Goal: Task Accomplishment & Management: Manage account settings

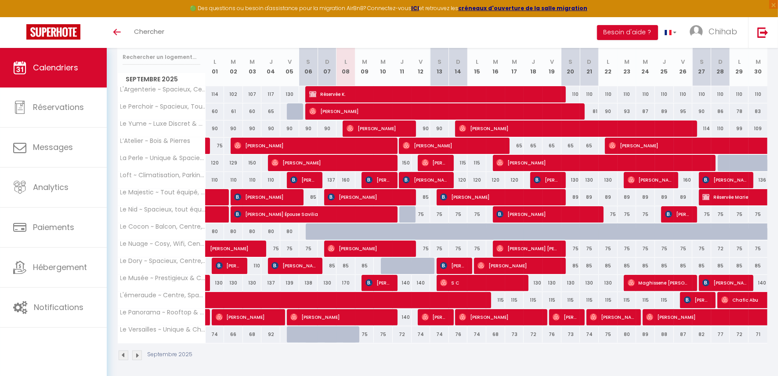
scroll to position [115, 0]
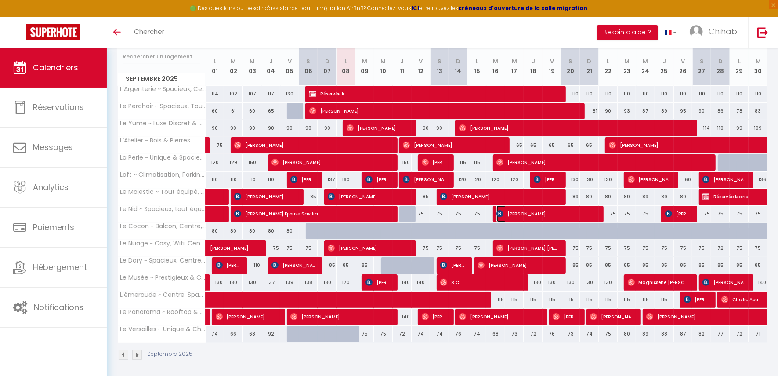
click at [503, 210] on img at bounding box center [499, 213] width 7 height 7
select select "OK"
select select "0"
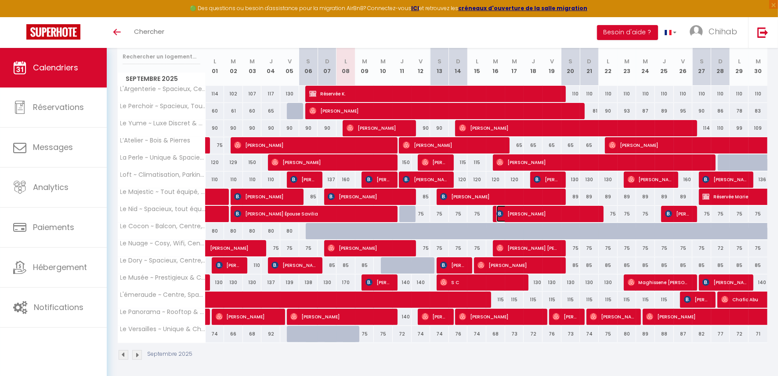
select select "1"
select select
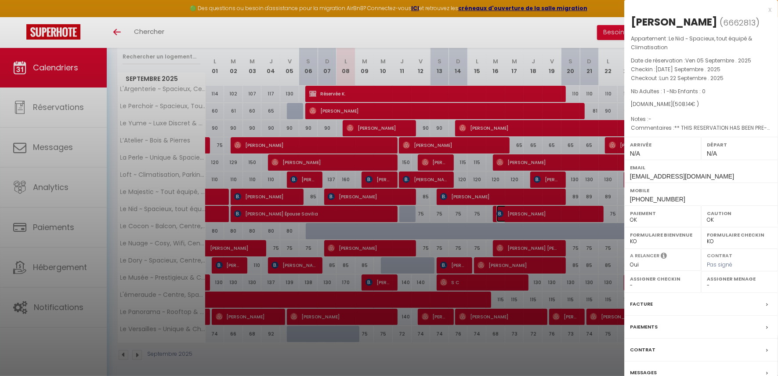
select select "44304"
click at [427, 118] on div at bounding box center [389, 188] width 778 height 376
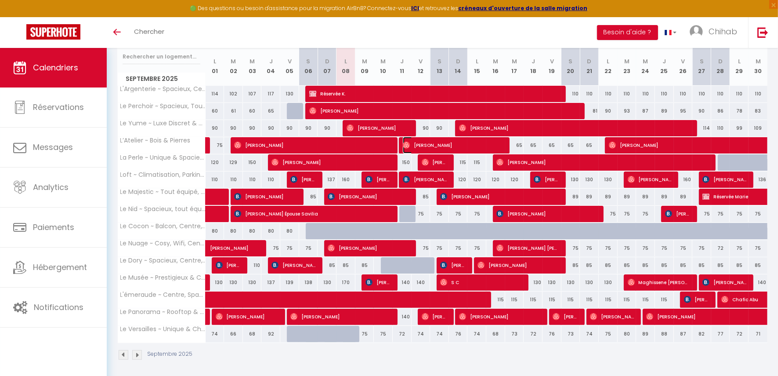
click at [507, 145] on tr "L’Atelier ~ Bois & Pierres 75 59 Jules Paris" at bounding box center [443, 145] width 650 height 17
click at [445, 176] on span "[PERSON_NAME]" at bounding box center [425, 179] width 44 height 17
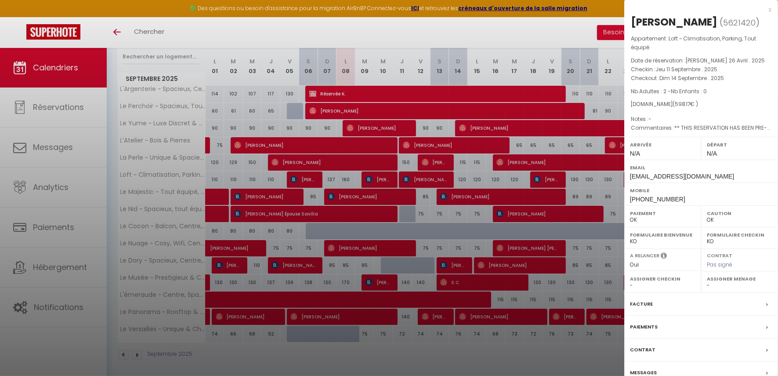
click at [493, 174] on div at bounding box center [389, 188] width 778 height 376
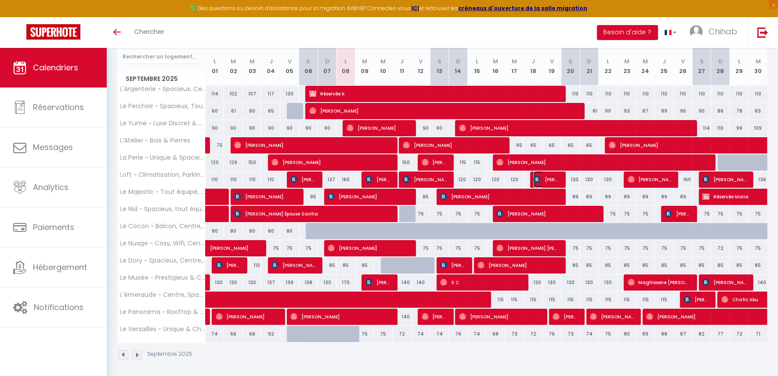
click at [548, 173] on span "[PERSON_NAME]" at bounding box center [546, 179] width 25 height 17
select select "46558"
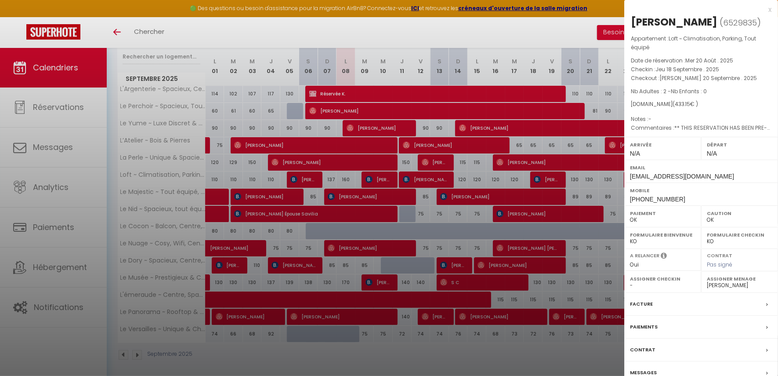
click at [526, 185] on div at bounding box center [389, 188] width 778 height 376
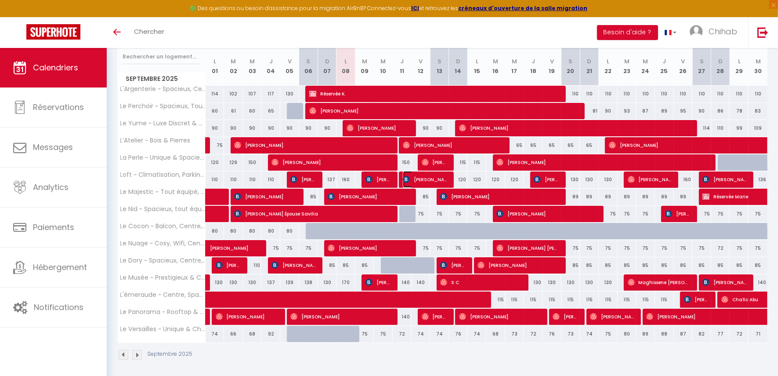
click at [431, 171] on span "[PERSON_NAME]" at bounding box center [425, 179] width 44 height 17
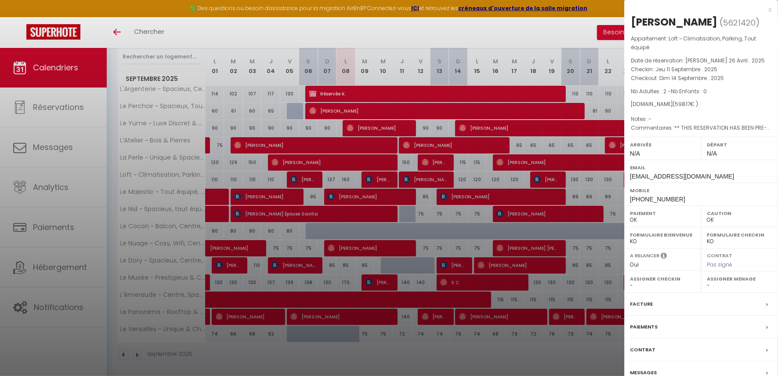
click at [433, 173] on div at bounding box center [389, 188] width 778 height 376
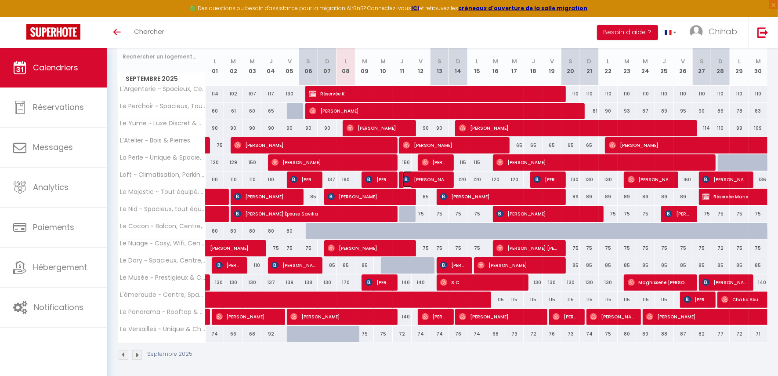
click at [434, 173] on span "[PERSON_NAME]" at bounding box center [425, 179] width 44 height 17
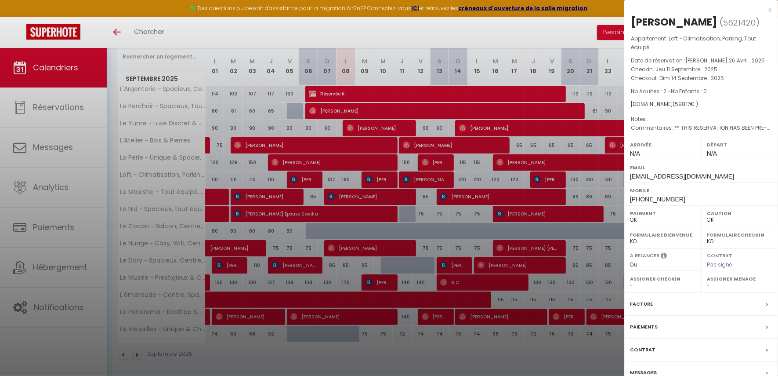
click at [434, 173] on div at bounding box center [389, 188] width 778 height 376
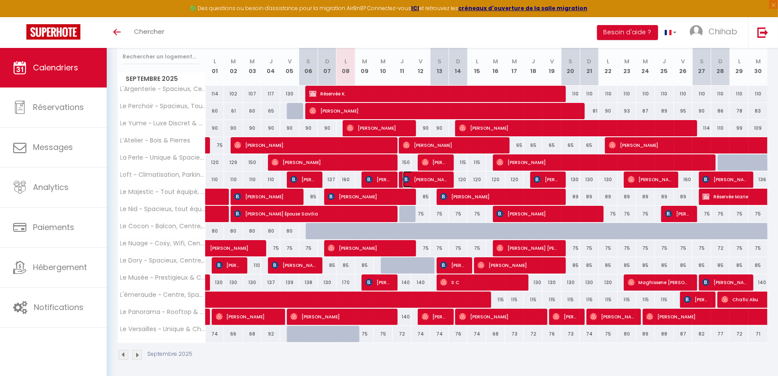
click at [446, 180] on span "[PERSON_NAME]" at bounding box center [425, 179] width 44 height 17
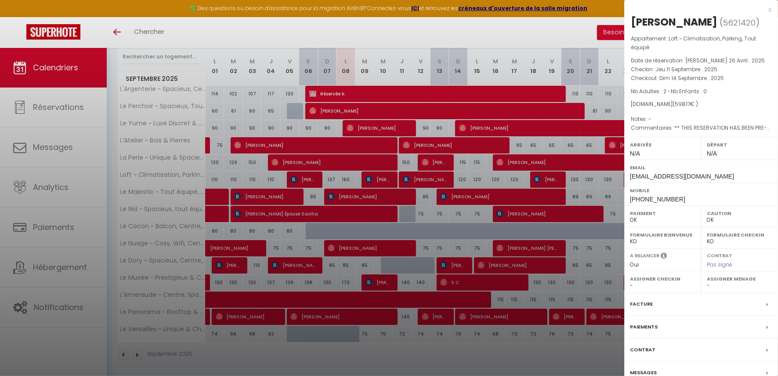
click at [540, 172] on div at bounding box center [389, 188] width 778 height 376
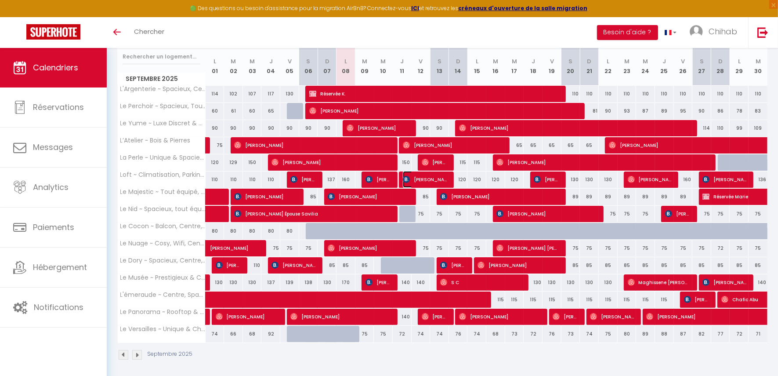
click at [437, 181] on span "[PERSON_NAME]" at bounding box center [425, 179] width 44 height 17
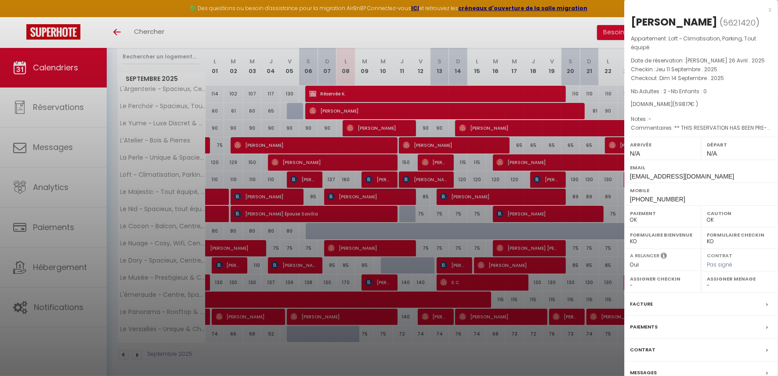
drag, startPoint x: 503, startPoint y: 170, endPoint x: 520, endPoint y: 167, distance: 17.1
click at [504, 170] on div at bounding box center [389, 188] width 778 height 376
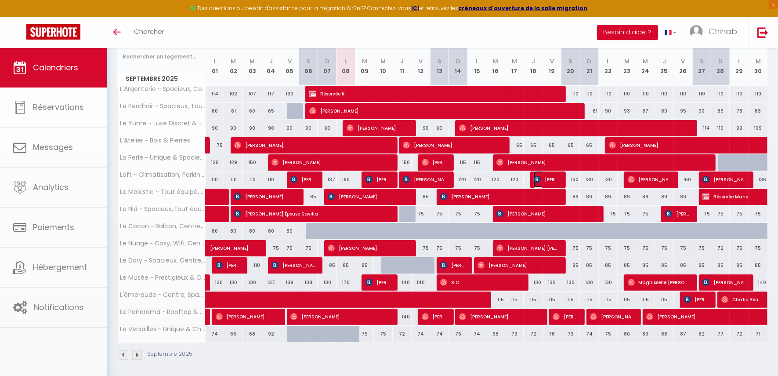
click at [541, 176] on img at bounding box center [537, 179] width 7 height 7
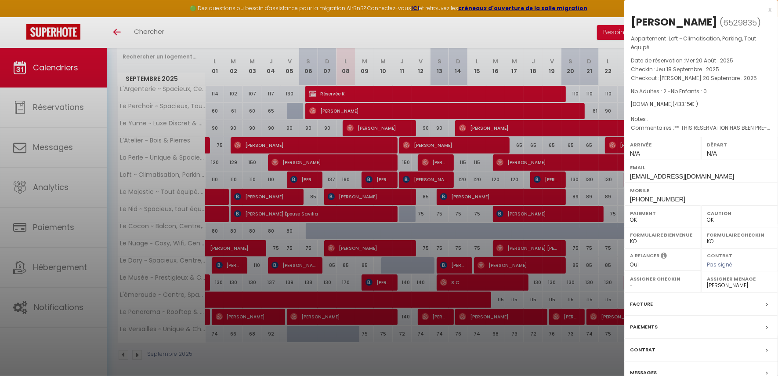
click at [516, 173] on div at bounding box center [389, 188] width 778 height 376
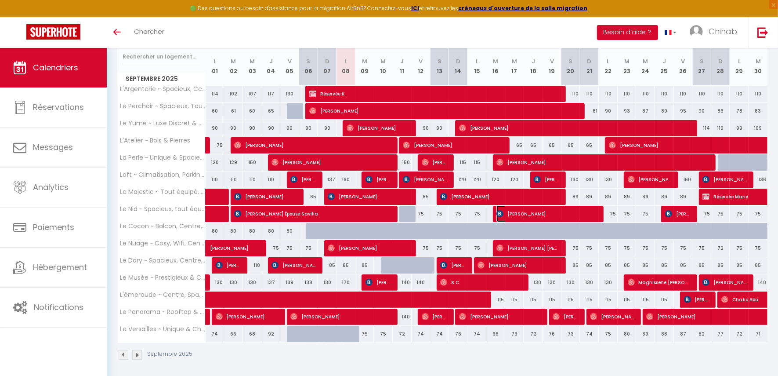
click at [507, 217] on span "[PERSON_NAME]" at bounding box center [546, 213] width 101 height 17
select select "44304"
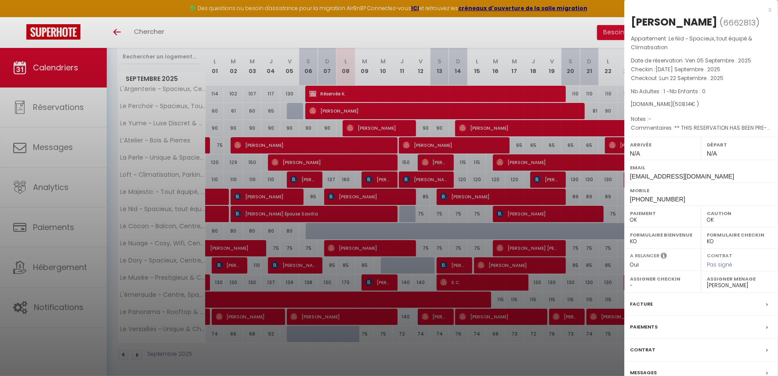
click at [505, 218] on div at bounding box center [389, 188] width 778 height 376
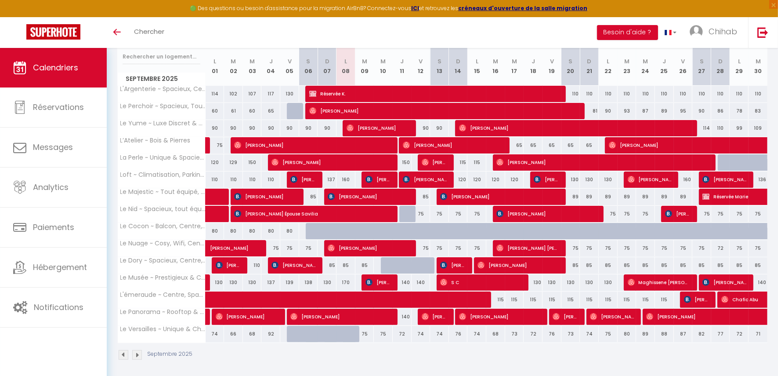
click at [306, 230] on div at bounding box center [315, 231] width 19 height 17
type input "80"
type input "Sam 06 Septembre 2025"
type input "Dim 07 Septembre 2025"
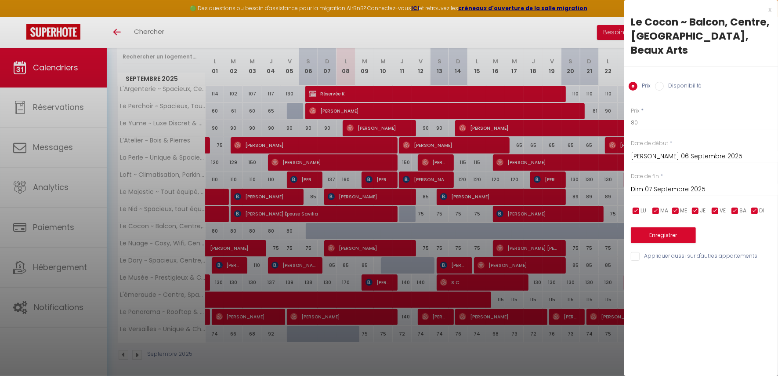
click at [682, 77] on div "Prix Disponibilité" at bounding box center [701, 80] width 154 height 29
drag, startPoint x: 683, startPoint y: 69, endPoint x: 684, endPoint y: 74, distance: 4.9
click at [682, 82] on label "Disponibilité" at bounding box center [683, 87] width 38 height 10
click at [664, 82] on input "Disponibilité" at bounding box center [659, 86] width 9 height 9
radio input "true"
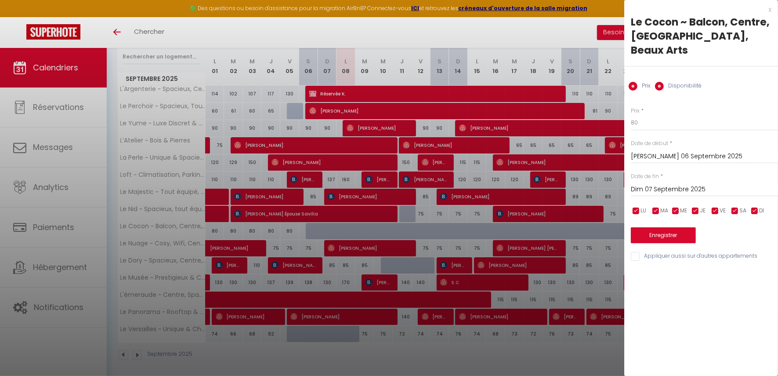
radio input "false"
click at [663, 185] on input "Dim 07 Septembre 2025" at bounding box center [704, 190] width 147 height 11
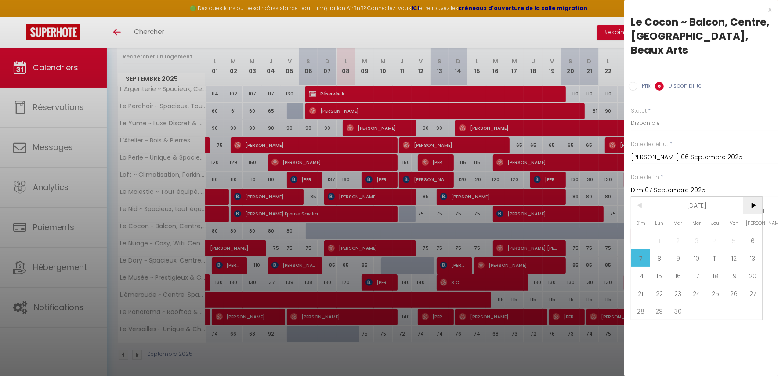
click at [756, 196] on span ">" at bounding box center [752, 205] width 19 height 18
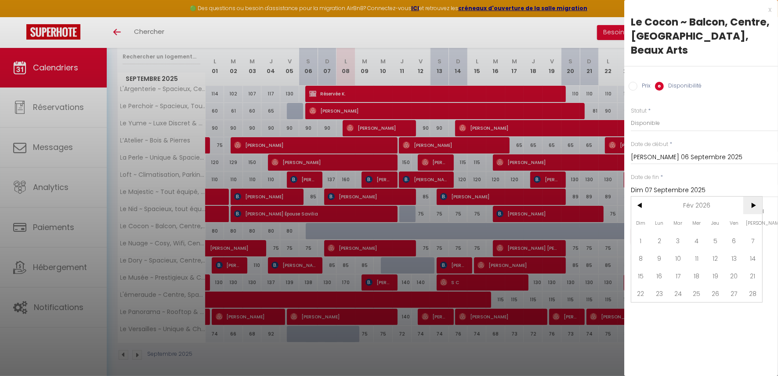
click at [756, 196] on span ">" at bounding box center [752, 205] width 19 height 18
click at [757, 196] on span ">" at bounding box center [752, 205] width 19 height 18
click at [718, 302] on span "30" at bounding box center [715, 311] width 19 height 18
type input "Jeu 30 Avril 2026"
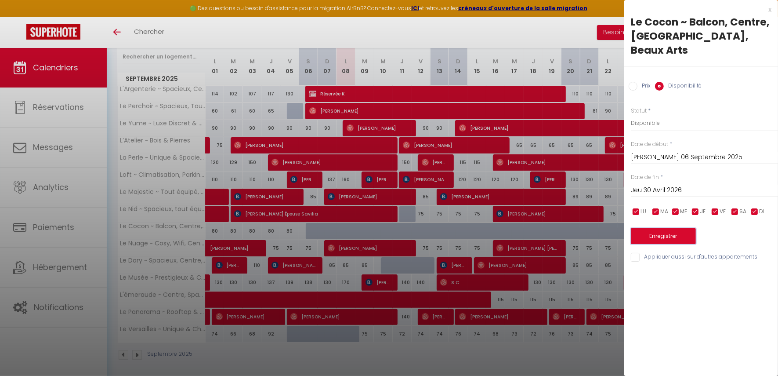
click at [661, 228] on button "Enregistrer" at bounding box center [663, 236] width 65 height 16
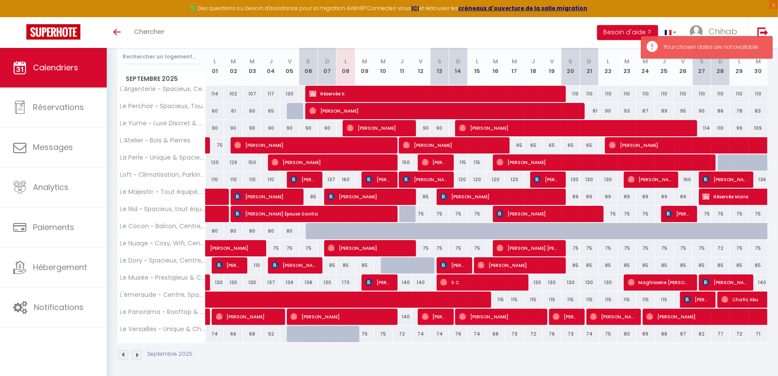
click at [310, 232] on div at bounding box center [315, 231] width 19 height 17
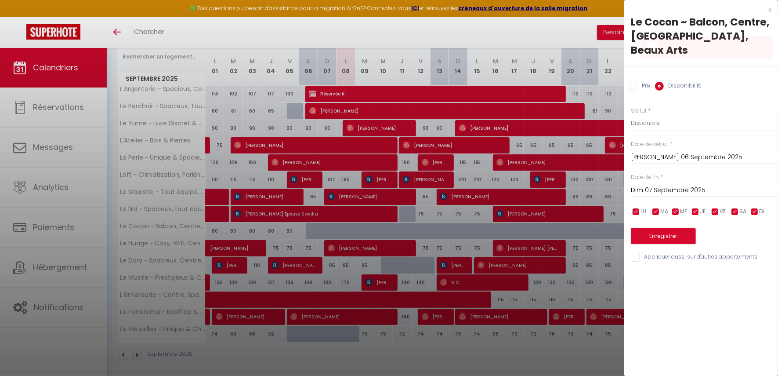
click at [673, 185] on input "Dim 07 Septembre 2025" at bounding box center [704, 190] width 147 height 11
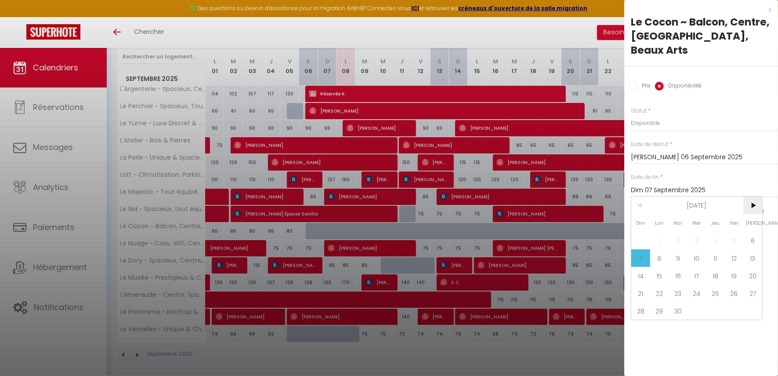
click at [751, 196] on span ">" at bounding box center [752, 205] width 19 height 18
click at [752, 196] on span ">" at bounding box center [752, 205] width 19 height 18
click at [718, 232] on span "1" at bounding box center [715, 241] width 19 height 18
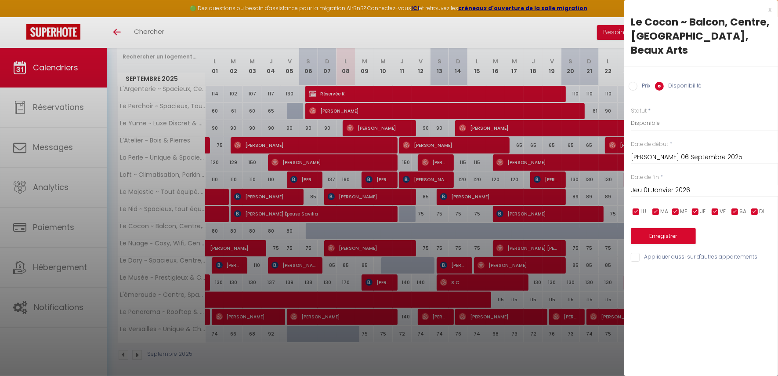
click at [670, 185] on input "Jeu 01 Janvier 2026" at bounding box center [704, 190] width 147 height 11
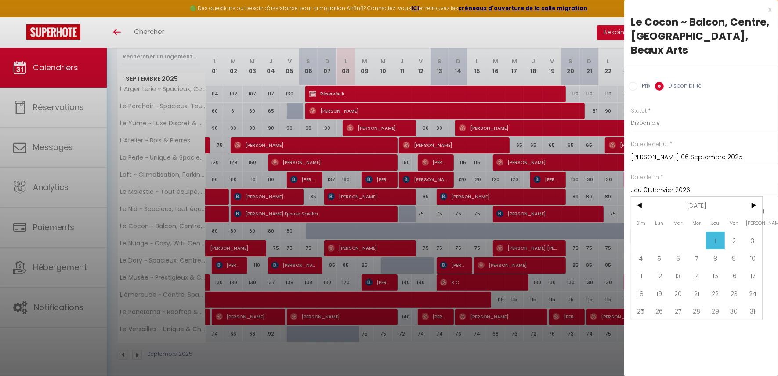
drag, startPoint x: 670, startPoint y: 174, endPoint x: 707, endPoint y: 242, distance: 78.0
click at [707, 249] on span "8" at bounding box center [715, 258] width 19 height 18
type input "Jeu 08 Janvier 2026"
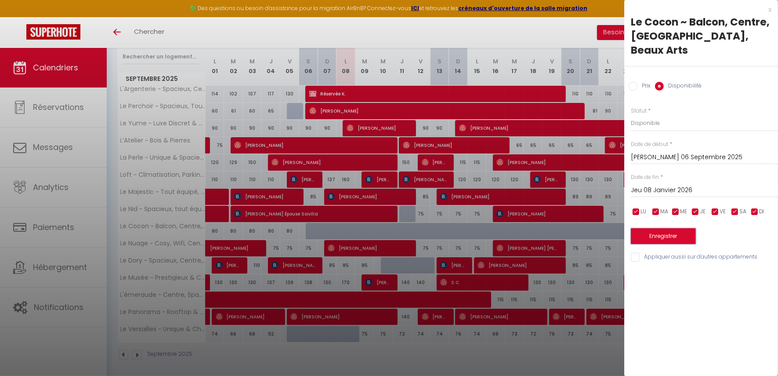
click at [654, 228] on button "Enregistrer" at bounding box center [663, 236] width 65 height 16
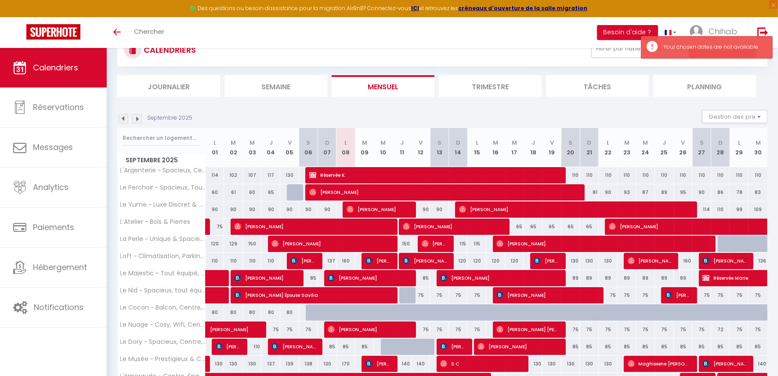
scroll to position [0, 0]
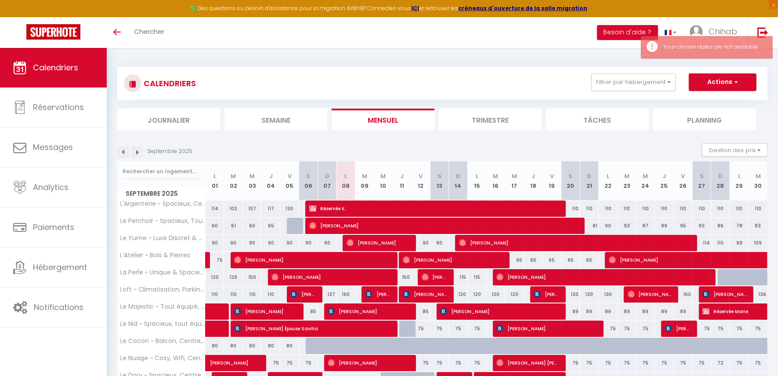
click at [141, 150] on img at bounding box center [137, 152] width 10 height 10
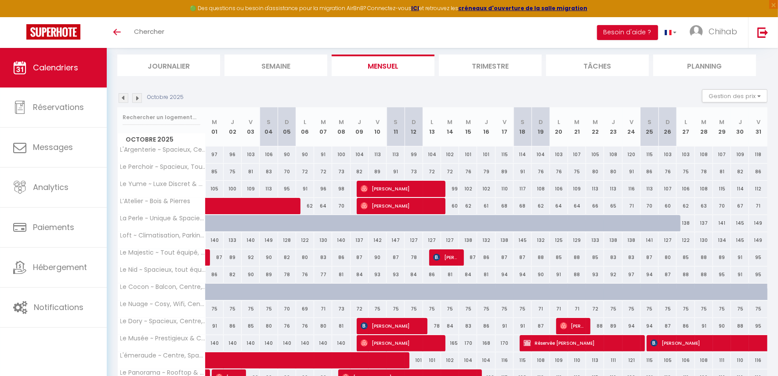
scroll to position [55, 0]
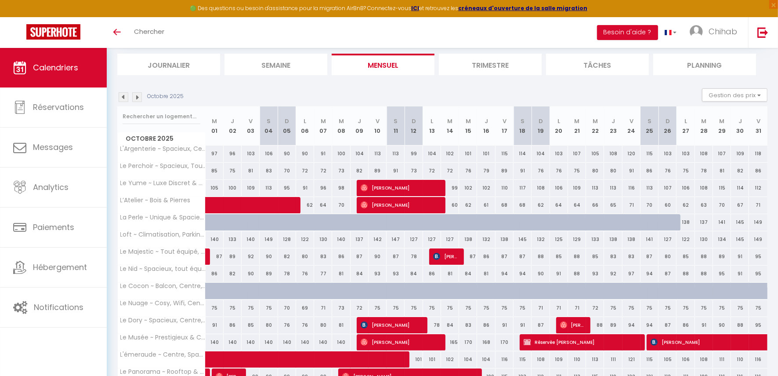
click at [141, 101] on img at bounding box center [137, 97] width 10 height 10
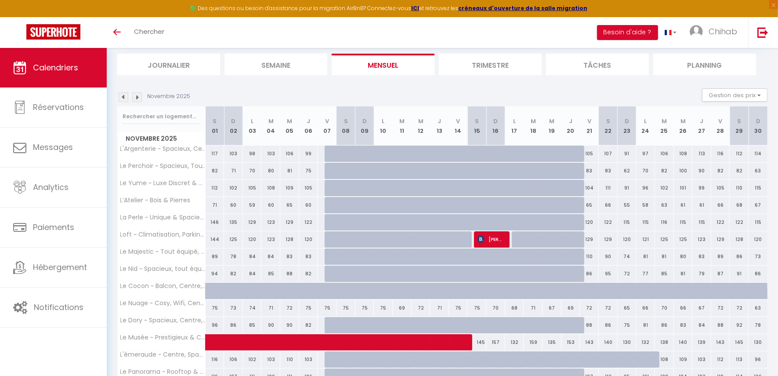
click at [141, 100] on img at bounding box center [137, 97] width 10 height 10
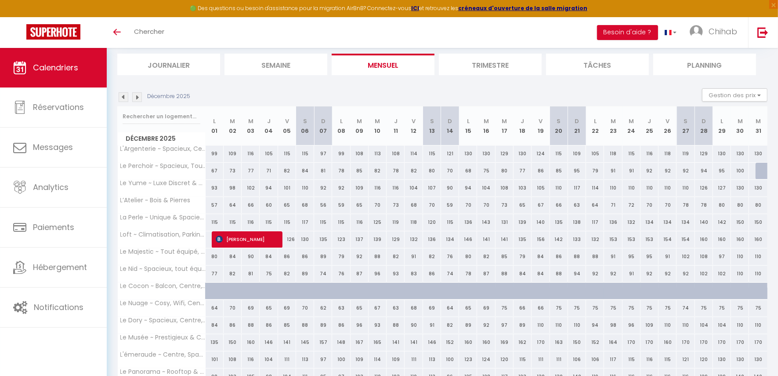
click at [367, 289] on div at bounding box center [366, 295] width 18 height 17
type input "Mar 09 Décembre 2025"
type input "Mer 10 Décembre 2025"
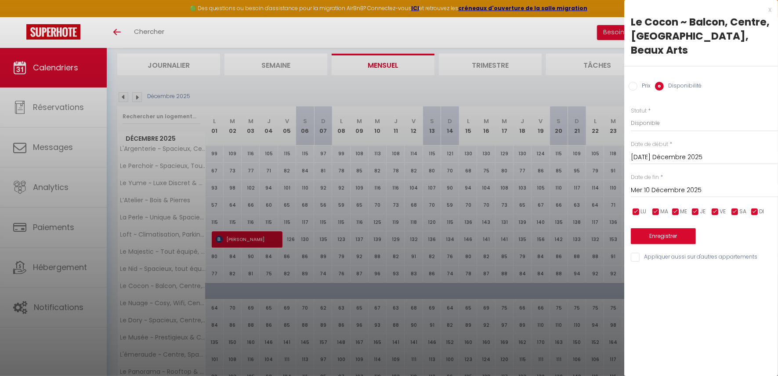
click at [639, 82] on label "Prix" at bounding box center [643, 87] width 13 height 10
click at [637, 82] on input "Prix" at bounding box center [633, 86] width 9 height 9
radio input "true"
drag, startPoint x: 690, startPoint y: 80, endPoint x: 685, endPoint y: 68, distance: 12.4
click at [691, 79] on div "Prix Disponibilité" at bounding box center [701, 80] width 154 height 29
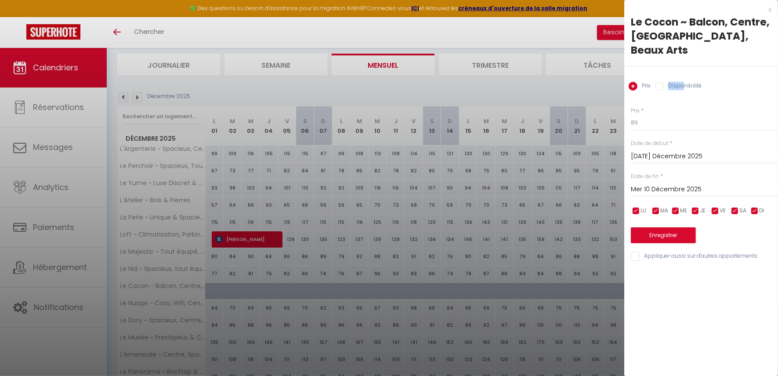
click at [683, 82] on label "Disponibilité" at bounding box center [683, 87] width 38 height 10
drag, startPoint x: 683, startPoint y: 69, endPoint x: 681, endPoint y: 76, distance: 7.2
click at [681, 82] on label "Disponibilité" at bounding box center [683, 87] width 38 height 10
click at [664, 82] on input "Disponibilité" at bounding box center [659, 86] width 9 height 9
radio input "true"
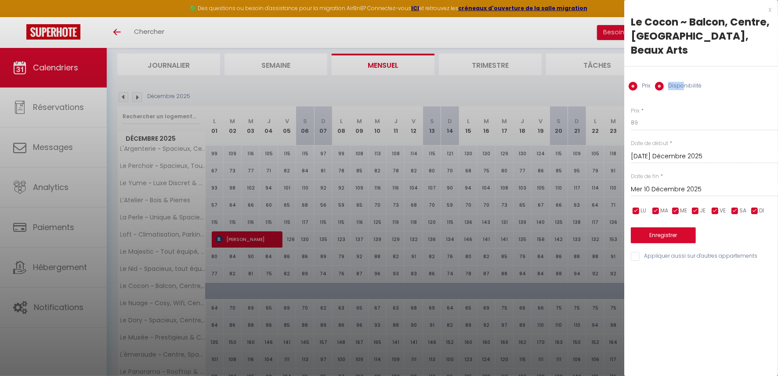
radio input "false"
click at [673, 148] on div "Mar 09 Décembre 2025 < Déc 2025 > Dim Lun Mar Mer Jeu Ven Sam 1 2 3 4 5 6 7 8 9…" at bounding box center [704, 156] width 147 height 16
drag, startPoint x: 650, startPoint y: 140, endPoint x: 651, endPoint y: 148, distance: 8.8
click at [650, 152] on input "Mar 09 Décembre 2025" at bounding box center [704, 157] width 147 height 11
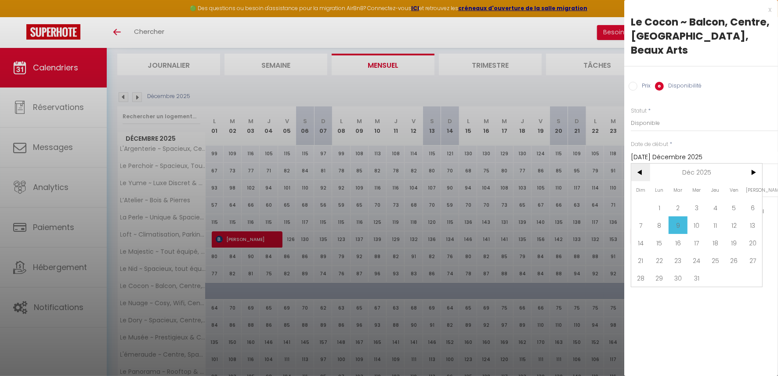
click at [639, 163] on span "<" at bounding box center [640, 172] width 19 height 18
click at [647, 216] on span "5" at bounding box center [640, 225] width 19 height 18
type input "Dim 05 Octobre 2025"
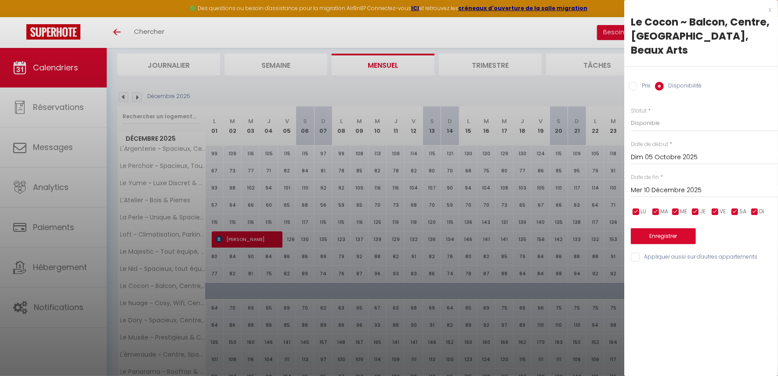
click at [684, 185] on input "Mer 10 Décembre 2025" at bounding box center [704, 190] width 147 height 11
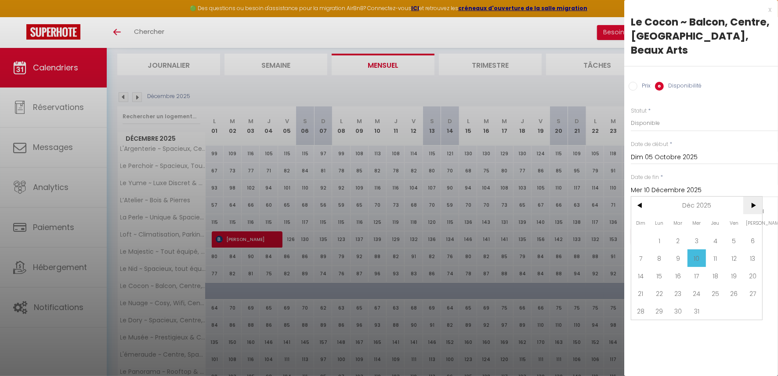
click at [753, 196] on span ">" at bounding box center [752, 205] width 19 height 18
click at [647, 196] on span "<" at bounding box center [640, 205] width 19 height 18
click at [725, 232] on span "6" at bounding box center [734, 241] width 19 height 18
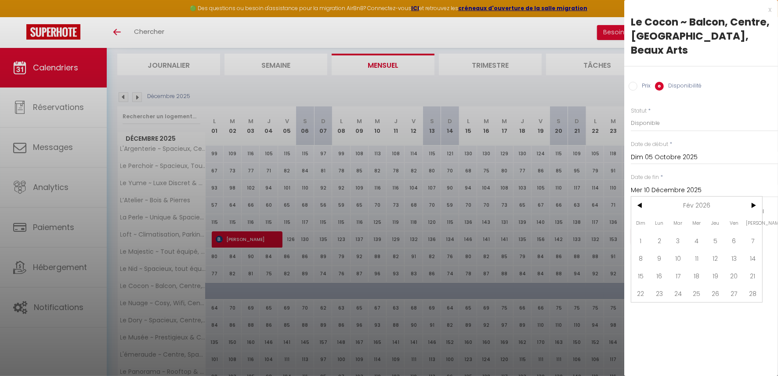
type input "Ven 06 Février 2026"
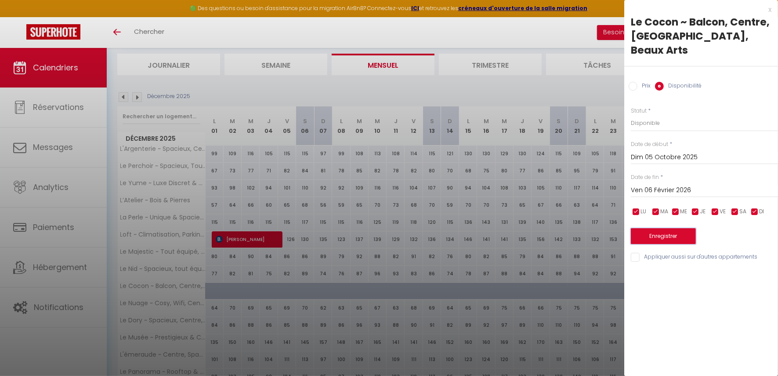
click at [658, 228] on button "Enregistrer" at bounding box center [663, 236] width 65 height 16
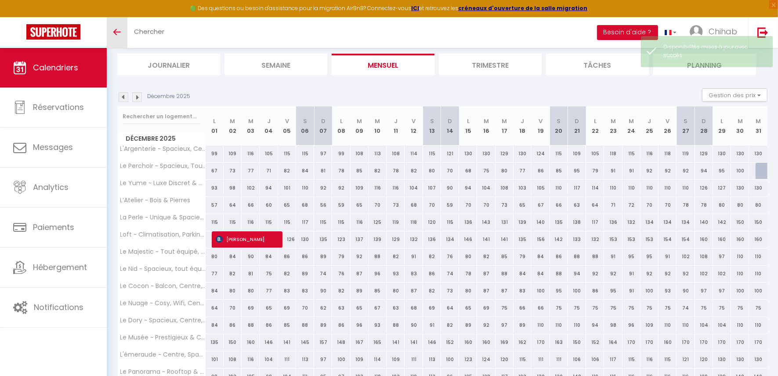
click at [115, 29] on link "Toggle menubar" at bounding box center [117, 32] width 21 height 31
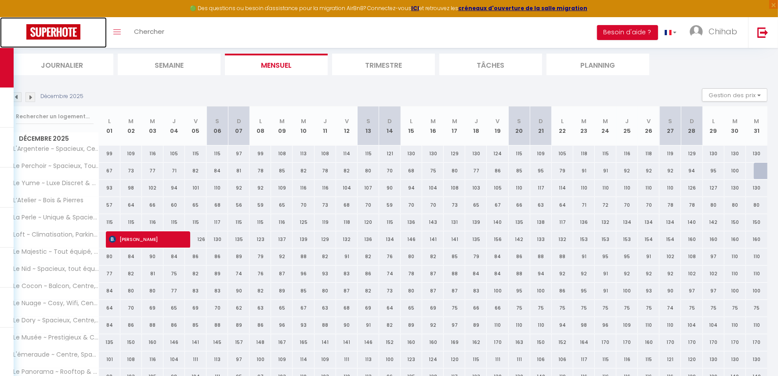
click at [61, 33] on img at bounding box center [53, 31] width 54 height 15
click at [17, 96] on img at bounding box center [17, 97] width 10 height 10
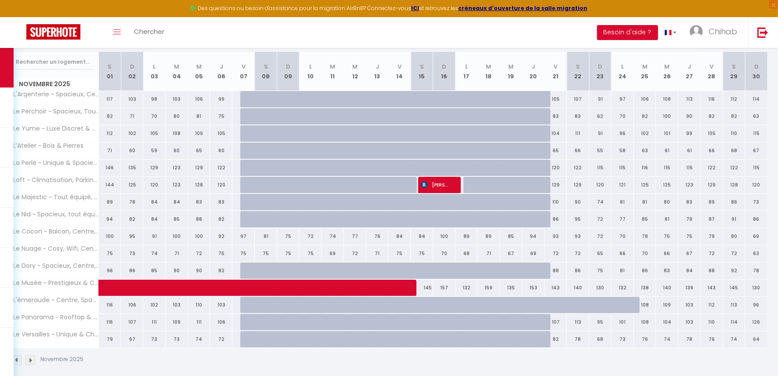
scroll to position [110, 0]
click at [563, 296] on div at bounding box center [556, 304] width 22 height 17
select select "1"
type input "Ven 21 Novembre 2025"
type input "Sam 22 Novembre 2025"
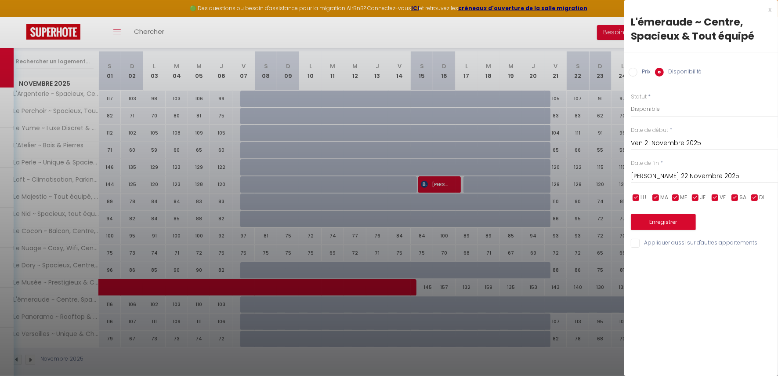
click at [251, 309] on div at bounding box center [389, 188] width 778 height 376
select select
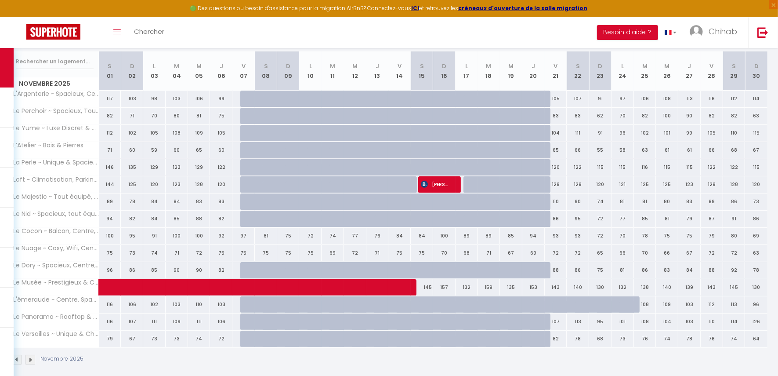
click at [255, 301] on div at bounding box center [266, 304] width 22 height 17
select select "1"
type input "Sam 08 Novembre 2025"
type input "Dim 09 Novembre 2025"
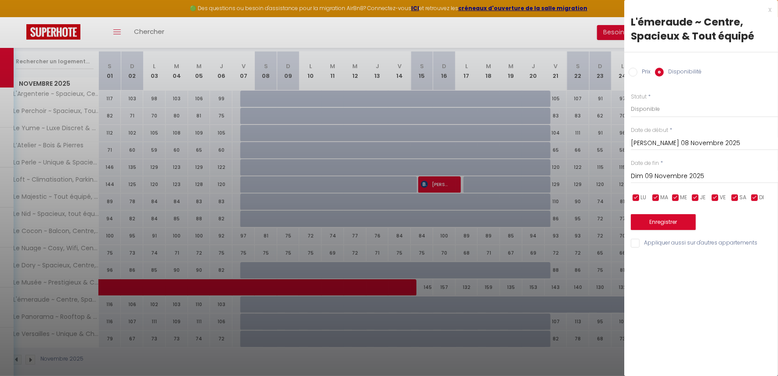
click at [674, 140] on input "Sam 08 Novembre 2025" at bounding box center [704, 143] width 147 height 11
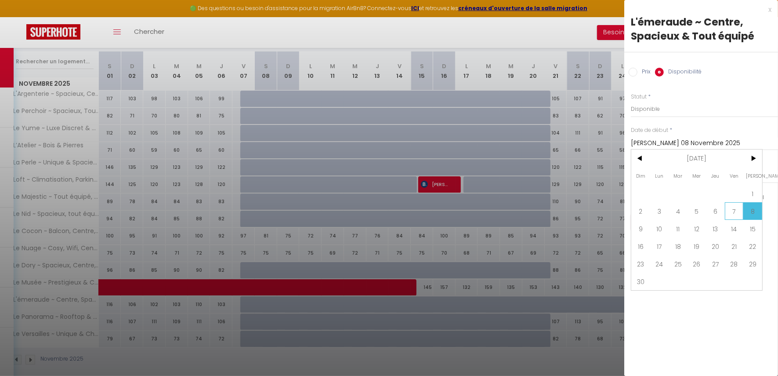
click at [734, 211] on span "7" at bounding box center [734, 211] width 19 height 18
type input "Ven 07 Novembre 2025"
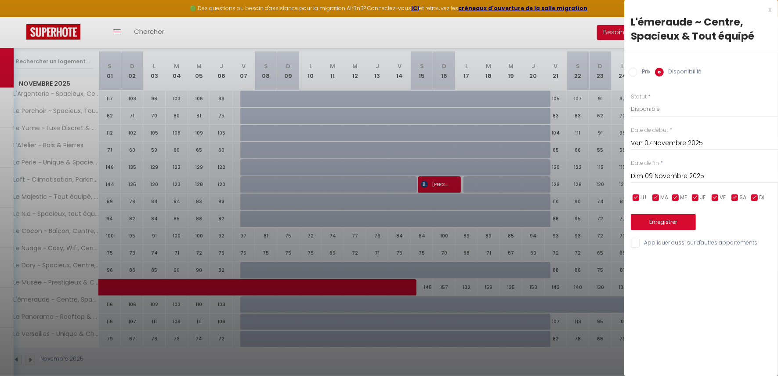
click at [667, 183] on div "Prix * 125 Statut * Disponible Indisponible Date de début * Ven 07 Novembre 202…" at bounding box center [701, 165] width 154 height 167
drag, startPoint x: 668, startPoint y: 184, endPoint x: 644, endPoint y: 172, distance: 26.5
click at [644, 172] on input "Dim 09 Novembre 2025" at bounding box center [704, 175] width 147 height 11
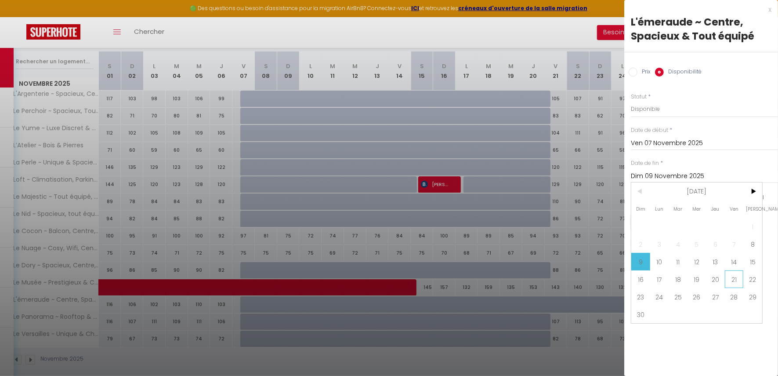
click at [734, 282] on span "21" at bounding box center [734, 279] width 19 height 18
type input "Ven 21 Novembre 2025"
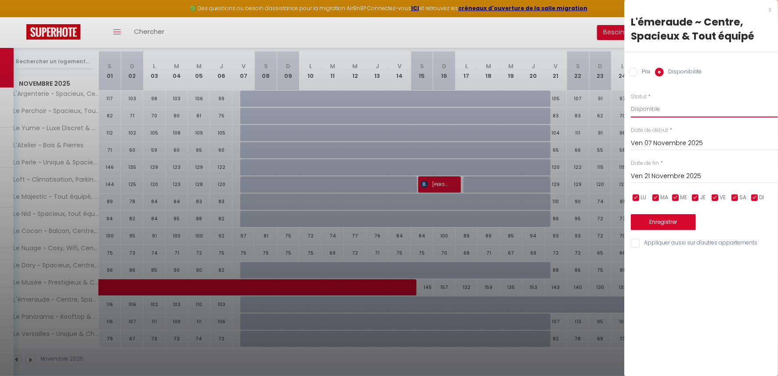
click at [657, 105] on select "Disponible Indisponible" at bounding box center [704, 109] width 147 height 17
select select "0"
click at [631, 101] on select "Disponible Indisponible" at bounding box center [704, 109] width 147 height 17
click at [672, 224] on button "Enregistrer" at bounding box center [663, 222] width 65 height 16
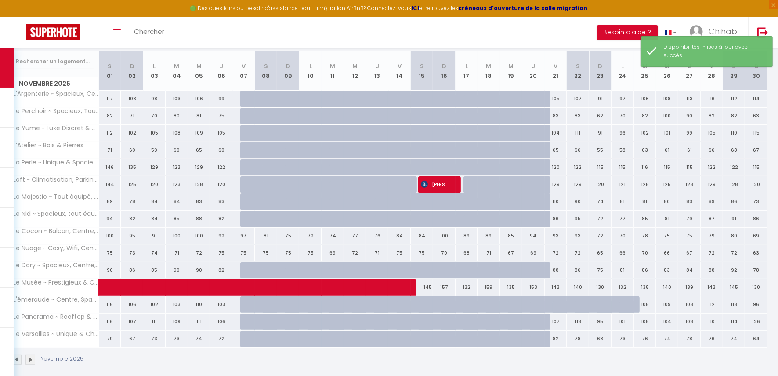
click at [561, 301] on div at bounding box center [564, 309] width 22 height 17
select select "1"
type input "Ven 21 Novembre 2025"
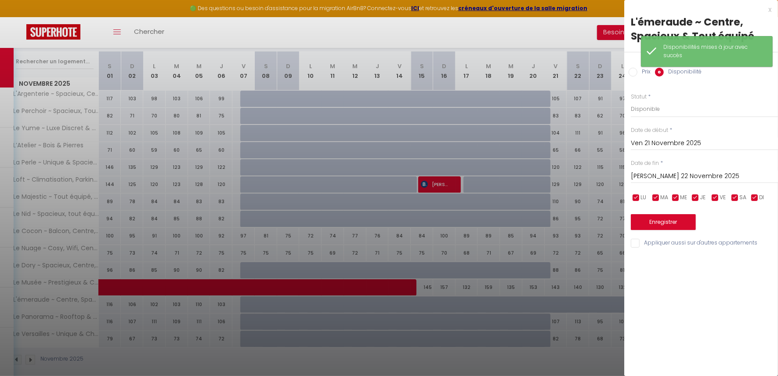
click at [677, 179] on input "Sam 22 Novembre 2025" at bounding box center [704, 175] width 147 height 11
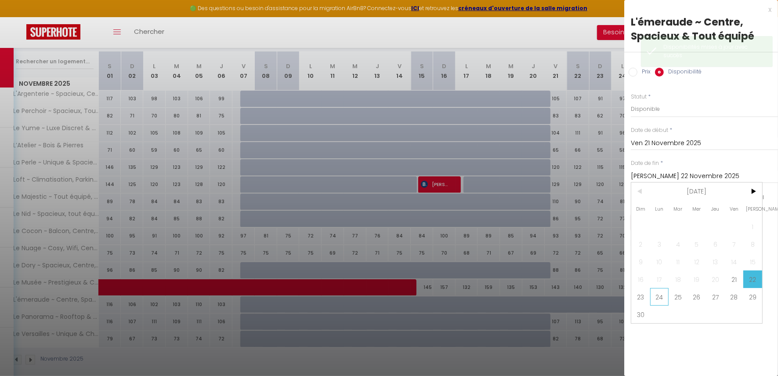
click at [657, 293] on span "24" at bounding box center [659, 297] width 19 height 18
type input "Lun 24 Novembre 2025"
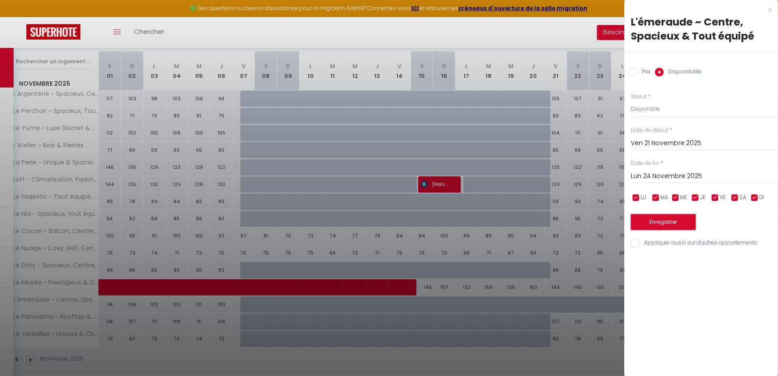
click at [667, 220] on button "Enregistrer" at bounding box center [663, 222] width 65 height 16
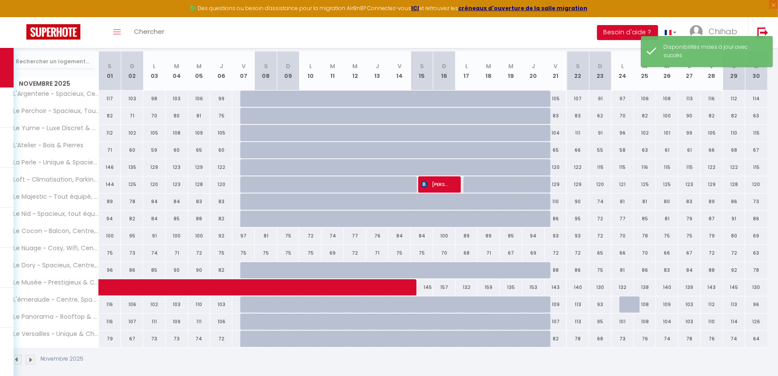
click at [629, 300] on div at bounding box center [630, 304] width 22 height 17
select select "1"
type input "Lun 24 Novembre 2025"
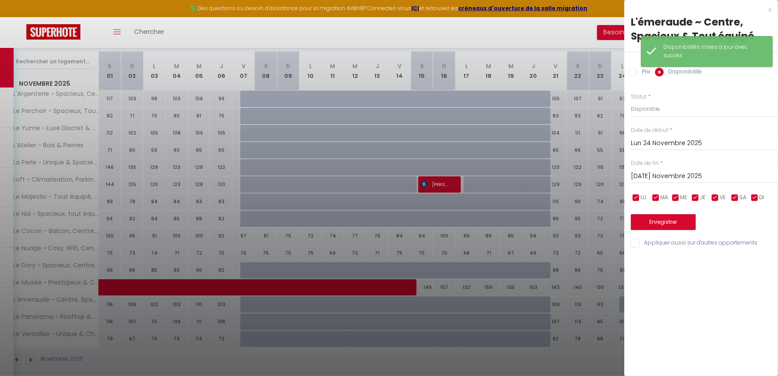
click at [666, 171] on div "Mar 25 Novembre 2025 < Nov 2025 > Dim Lun Mar Mer Jeu Ven Sam 1 2 3 4 5 6 7 8 9…" at bounding box center [704, 175] width 147 height 16
click at [667, 177] on input "Mar 25 Novembre 2025" at bounding box center [704, 175] width 147 height 11
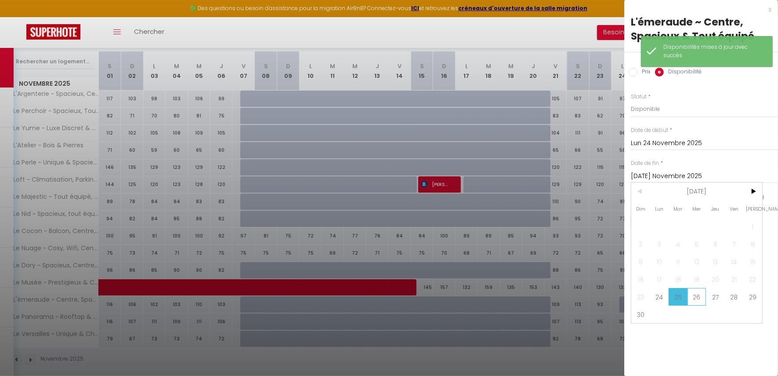
click at [693, 291] on span "26" at bounding box center [697, 297] width 19 height 18
type input "Mer 26 Novembre 2025"
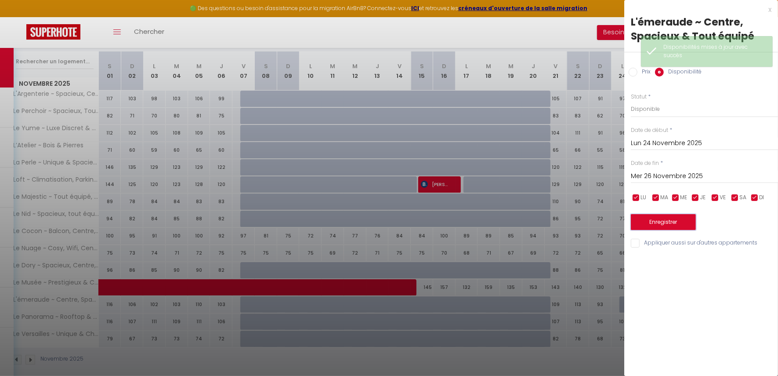
click at [664, 228] on button "Enregistrer" at bounding box center [663, 222] width 65 height 16
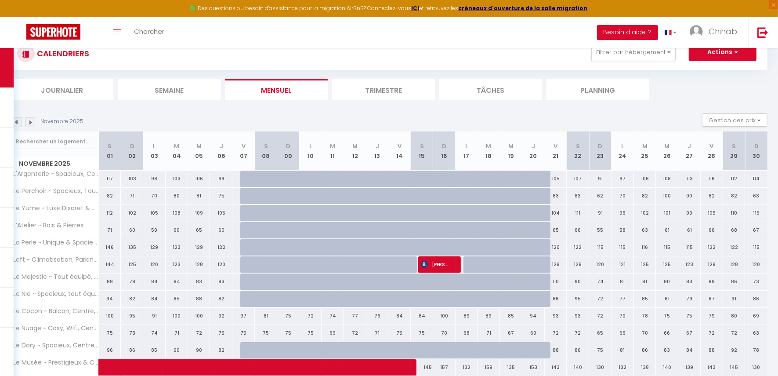
scroll to position [0, 0]
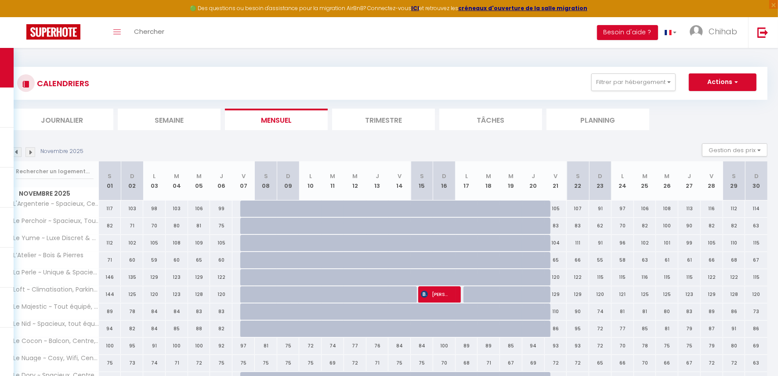
click at [19, 153] on img at bounding box center [17, 152] width 10 height 10
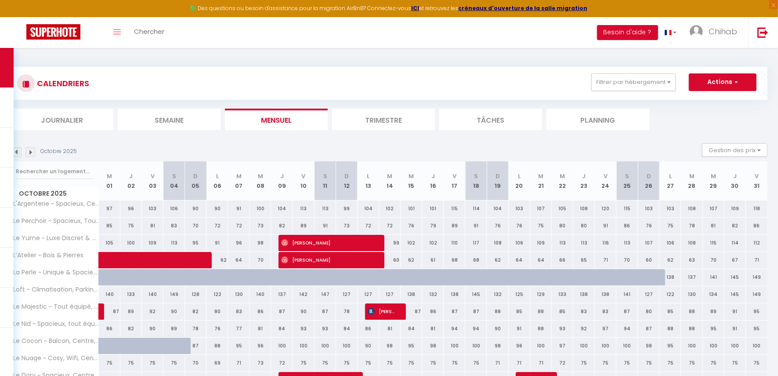
click at [18, 152] on img at bounding box center [17, 152] width 10 height 10
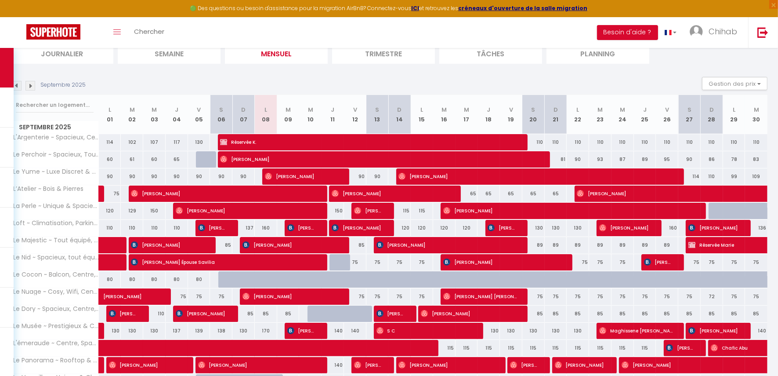
scroll to position [115, 0]
